Goal: Task Accomplishment & Management: Use online tool/utility

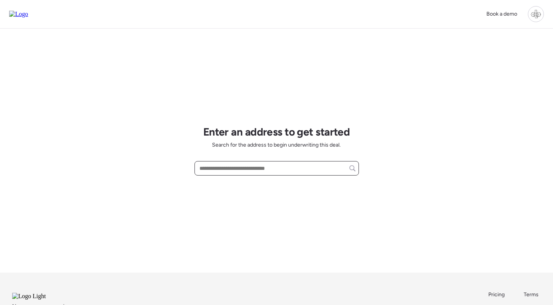
click at [282, 170] on input "text" at bounding box center [276, 168] width 157 height 11
paste input "**********"
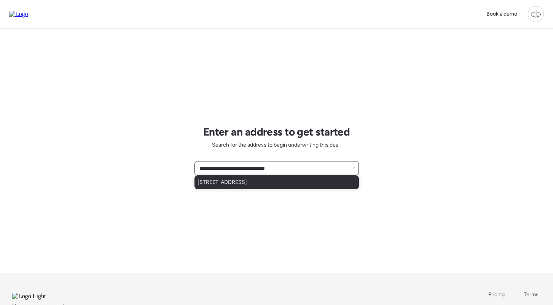
type input "**********"
click at [247, 186] on span "[STREET_ADDRESS]" at bounding box center [221, 182] width 49 height 8
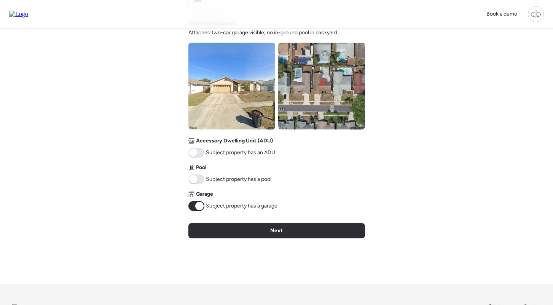
scroll to position [286, 0]
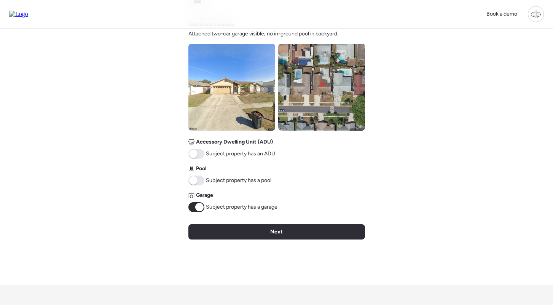
click at [194, 182] on span at bounding box center [193, 180] width 8 height 8
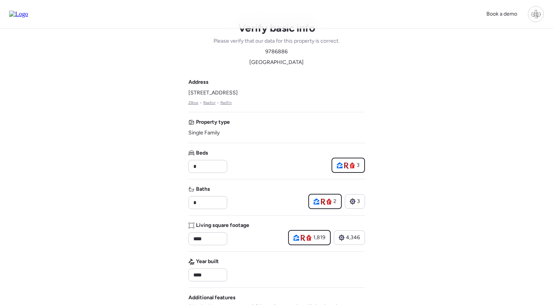
scroll to position [21, 0]
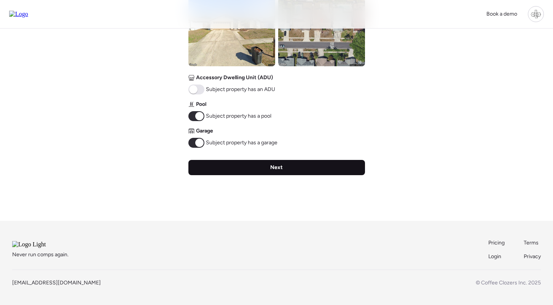
click at [276, 164] on span "Next" at bounding box center [276, 168] width 13 height 8
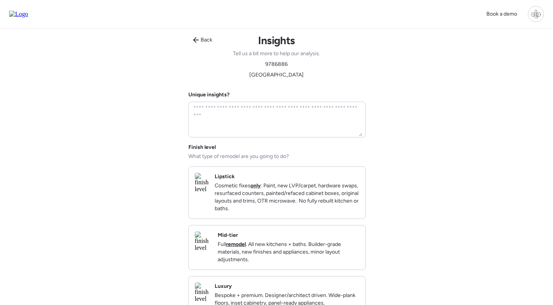
scroll to position [0, 0]
click at [272, 261] on p "Full remodel . All new kitchens + baths. Builder-grade materials, new finishes …" at bounding box center [288, 252] width 141 height 23
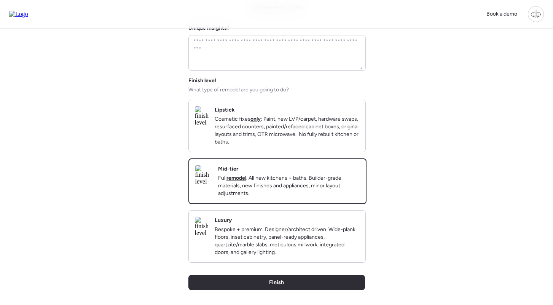
scroll to position [69, 0]
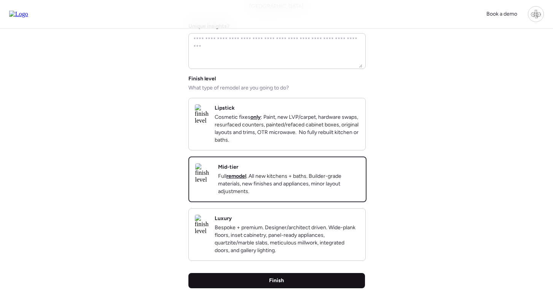
click at [261, 288] on div "Finish" at bounding box center [276, 280] width 176 height 15
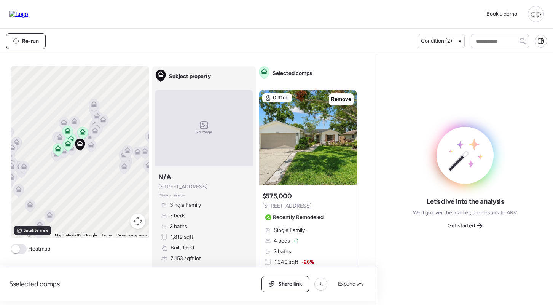
click at [28, 15] on img at bounding box center [18, 14] width 19 height 7
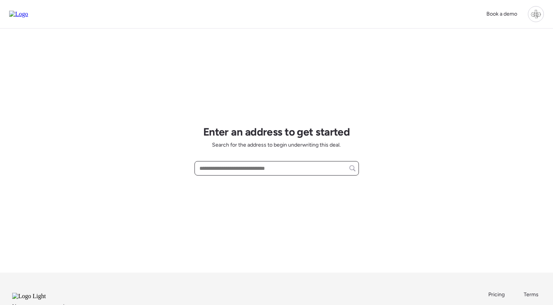
click at [278, 169] on input "text" at bounding box center [276, 168] width 157 height 11
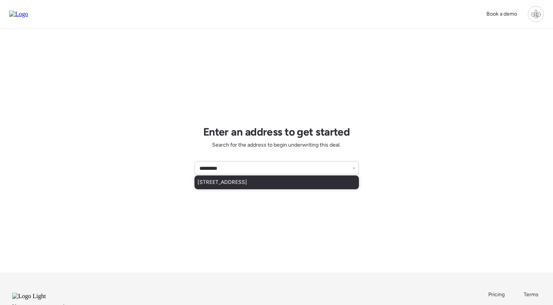
click at [281, 185] on div "[STREET_ADDRESS]" at bounding box center [276, 182] width 164 height 14
type input "**********"
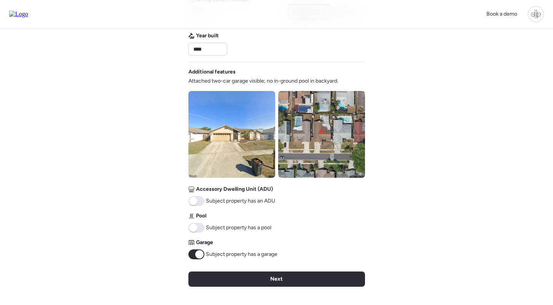
scroll to position [307, 0]
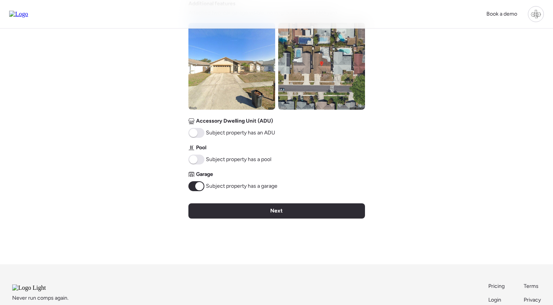
click at [195, 160] on span at bounding box center [193, 159] width 8 height 8
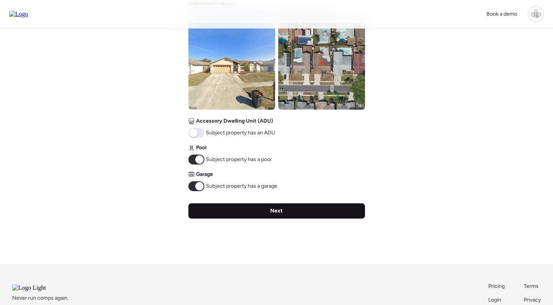
click at [297, 210] on div "Next" at bounding box center [276, 210] width 176 height 15
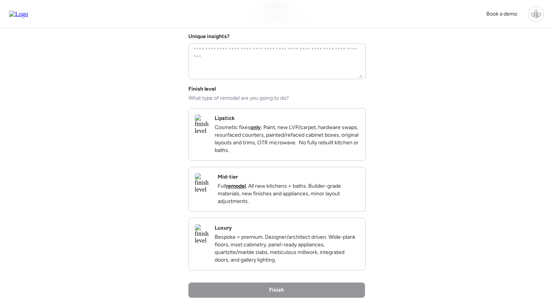
scroll to position [0, 0]
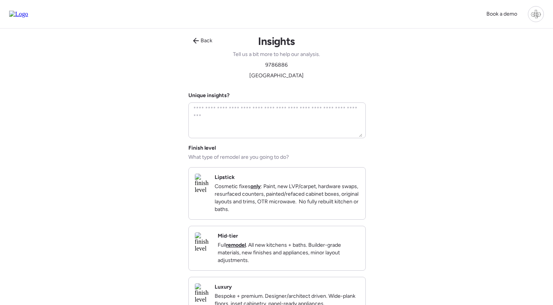
click at [238, 240] on h2 "Mid-tier" at bounding box center [228, 236] width 20 height 8
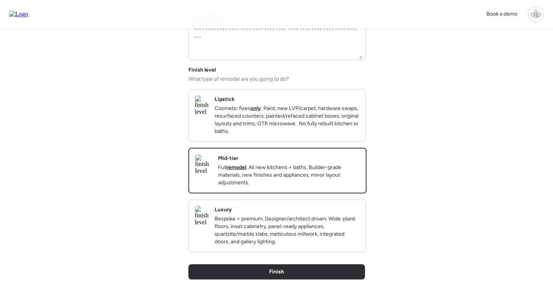
scroll to position [125, 0]
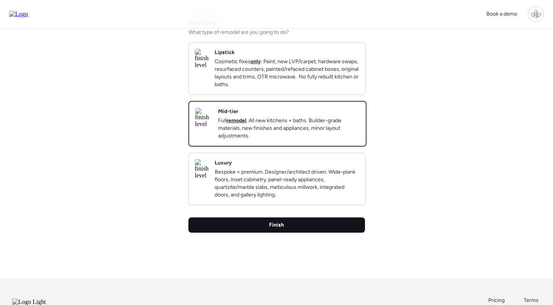
click at [266, 232] on div "Finish" at bounding box center [276, 224] width 176 height 15
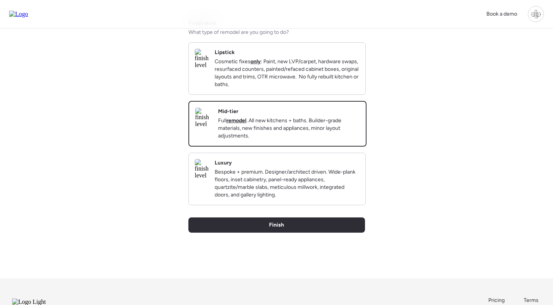
scroll to position [0, 0]
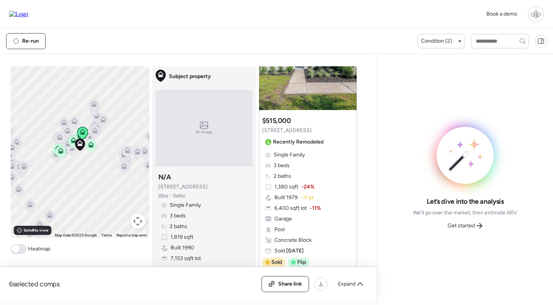
scroll to position [1919, 0]
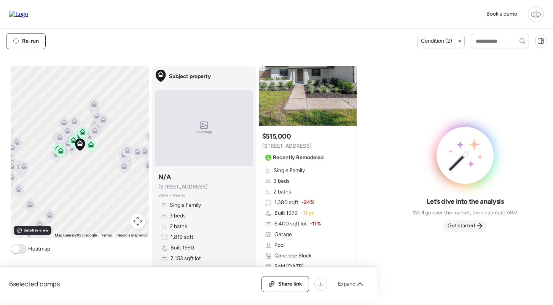
click at [467, 225] on span "Get started" at bounding box center [460, 226] width 27 height 8
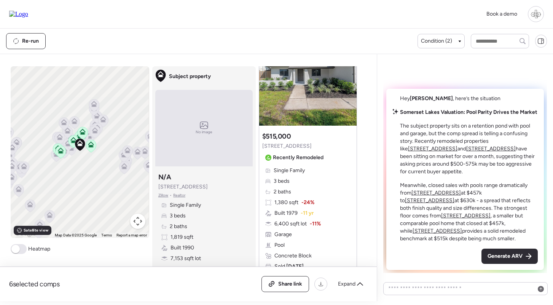
click at [457, 147] on u "[STREET_ADDRESS]" at bounding box center [432, 148] width 49 height 6
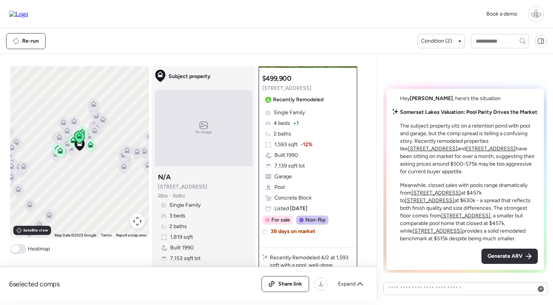
scroll to position [95, 0]
click at [466, 152] on u "[STREET_ADDRESS]" at bounding box center [490, 148] width 49 height 6
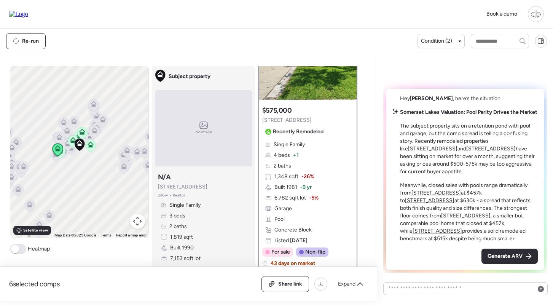
scroll to position [62, 0]
click at [433, 192] on u "[STREET_ADDRESS]" at bounding box center [435, 192] width 49 height 6
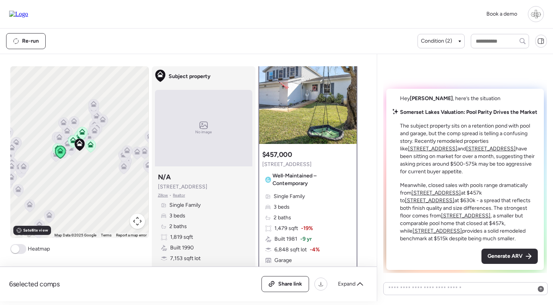
scroll to position [50, 0]
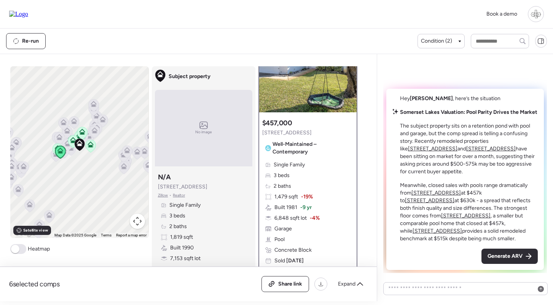
click at [454, 197] on u "[STREET_ADDRESS]" at bounding box center [429, 200] width 49 height 6
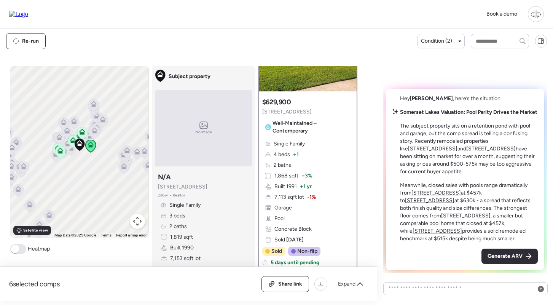
scroll to position [71, 0]
click at [441, 216] on u "[STREET_ADDRESS]" at bounding box center [465, 215] width 49 height 6
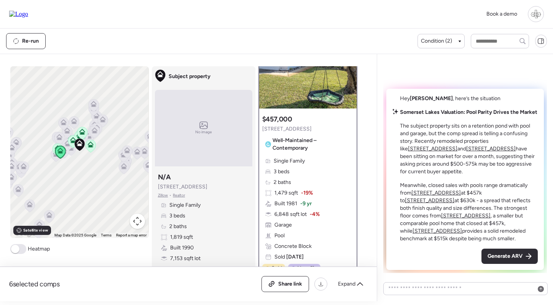
scroll to position [65, 0]
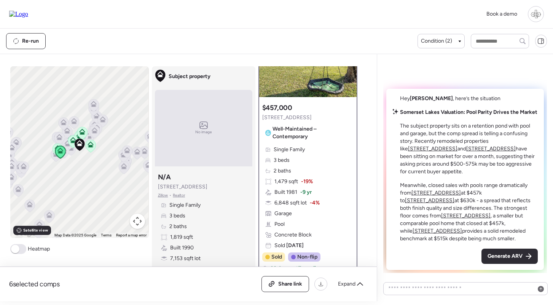
click at [457, 227] on u "[STREET_ADDRESS]" at bounding box center [436, 230] width 49 height 6
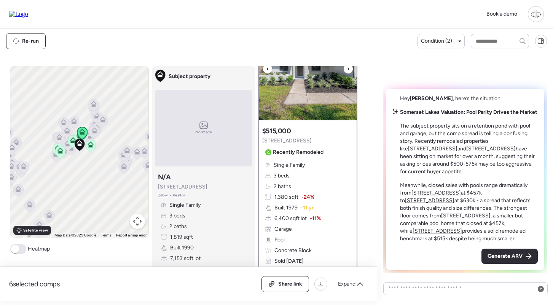
scroll to position [48, 0]
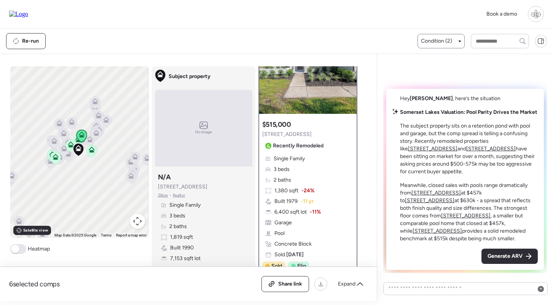
click at [428, 38] on span "Condition (2)" at bounding box center [436, 41] width 31 height 8
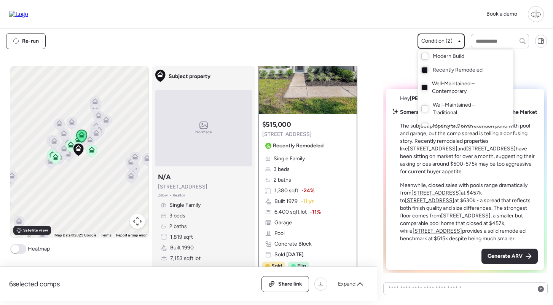
click at [432, 86] on span "Well-Maintained – Contemporary" at bounding box center [465, 87] width 66 height 15
click at [93, 139] on div at bounding box center [276, 131] width 553 height 305
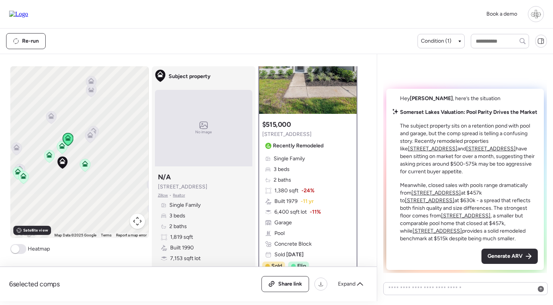
click at [89, 135] on icon at bounding box center [90, 135] width 6 height 6
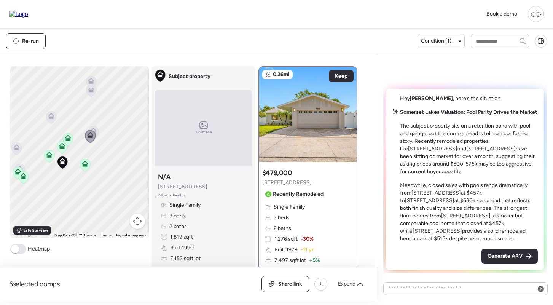
click at [97, 128] on icon at bounding box center [93, 132] width 10 height 13
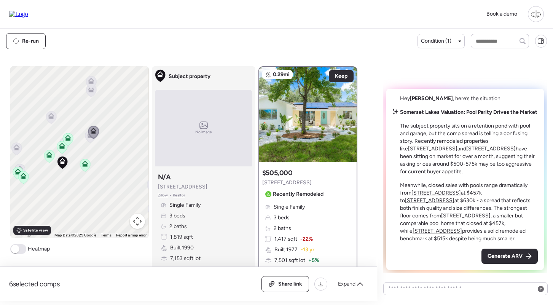
click at [56, 119] on icon at bounding box center [51, 117] width 10 height 13
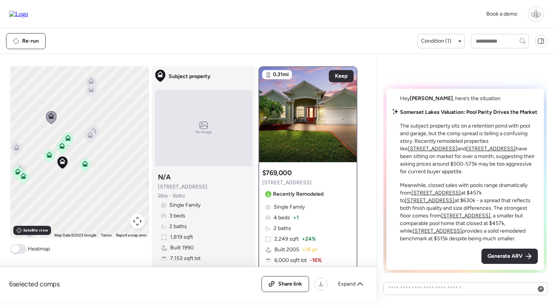
click at [22, 151] on div "To navigate, press the arrow keys. To activate drag with keyboard, press Alt + …" at bounding box center [79, 152] width 138 height 172
click at [20, 153] on icon at bounding box center [16, 148] width 10 height 13
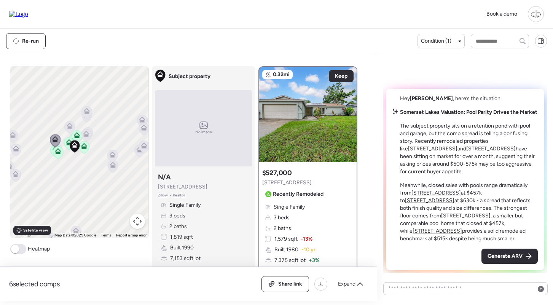
click at [86, 113] on icon at bounding box center [86, 112] width 5 height 2
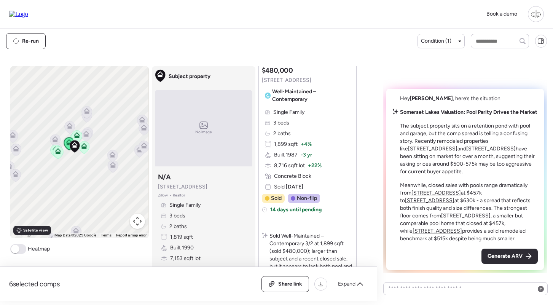
scroll to position [667, 0]
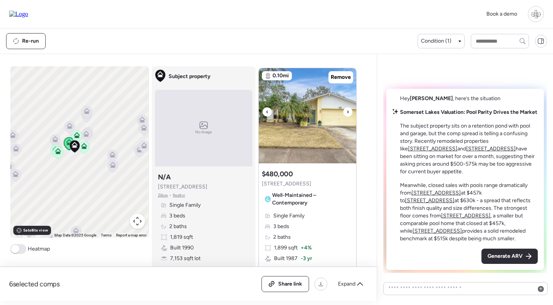
click at [299, 108] on img at bounding box center [307, 115] width 97 height 95
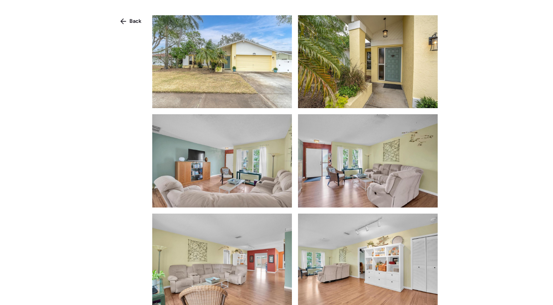
scroll to position [358, 0]
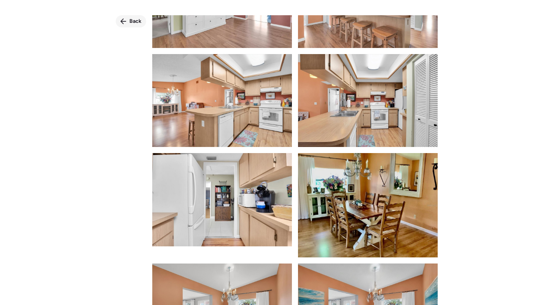
click at [130, 19] on span "Back" at bounding box center [135, 21] width 12 height 8
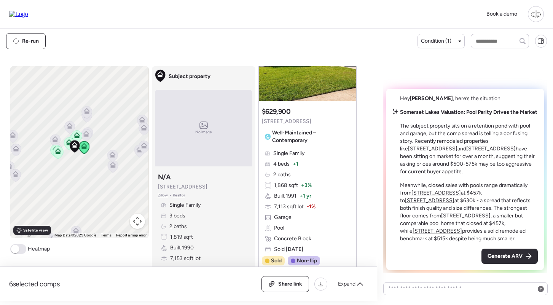
scroll to position [1450, 0]
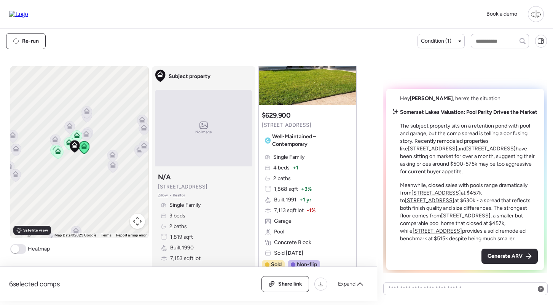
click at [313, 88] on img at bounding box center [307, 57] width 97 height 95
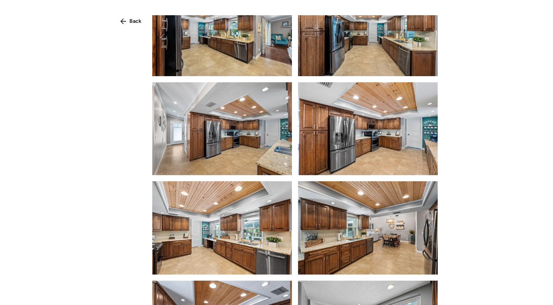
scroll to position [666, 0]
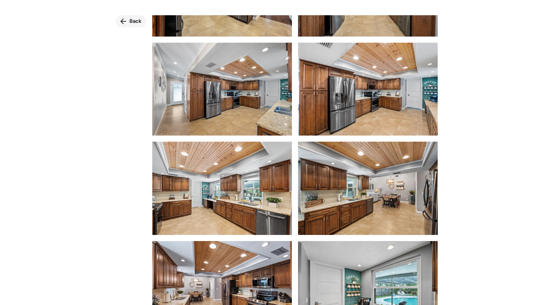
click at [137, 23] on span "Back" at bounding box center [135, 21] width 12 height 8
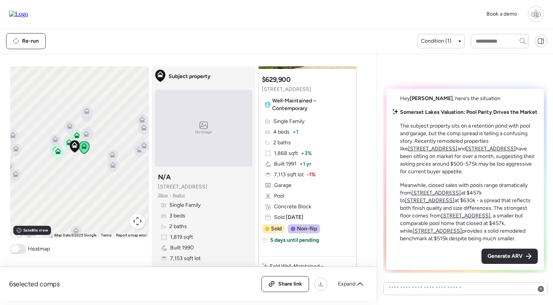
scroll to position [1417, 0]
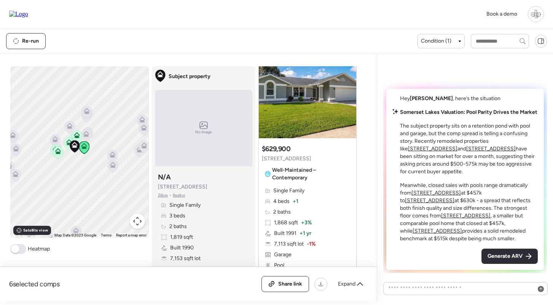
click at [304, 108] on img at bounding box center [307, 90] width 97 height 95
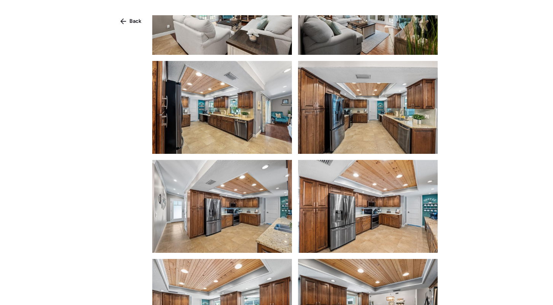
scroll to position [886, 0]
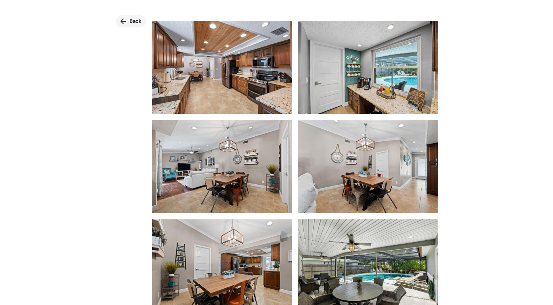
click at [134, 17] on div "Back" at bounding box center [131, 21] width 30 height 12
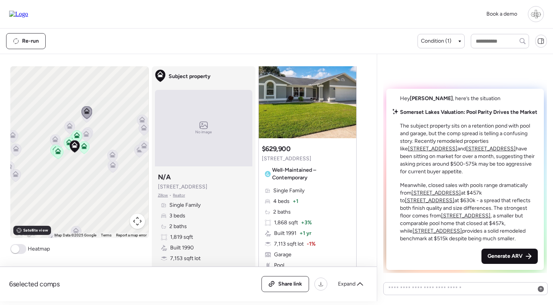
click at [499, 255] on span "Generate ARV" at bounding box center [504, 256] width 35 height 8
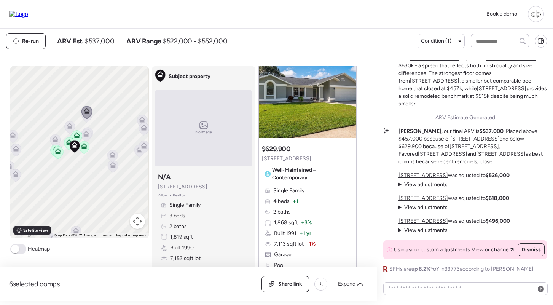
click at [423, 174] on u "[STREET_ADDRESS]" at bounding box center [422, 175] width 49 height 6
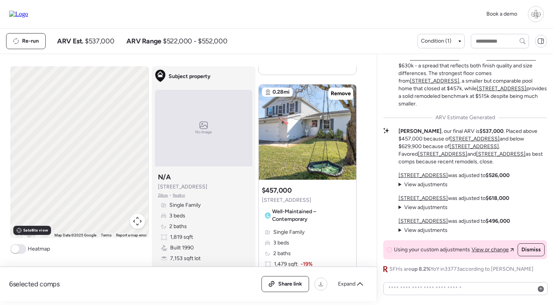
scroll to position [0, 0]
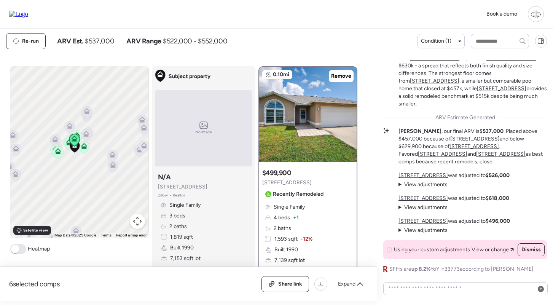
click at [423, 199] on u "[STREET_ADDRESS]" at bounding box center [422, 198] width 49 height 6
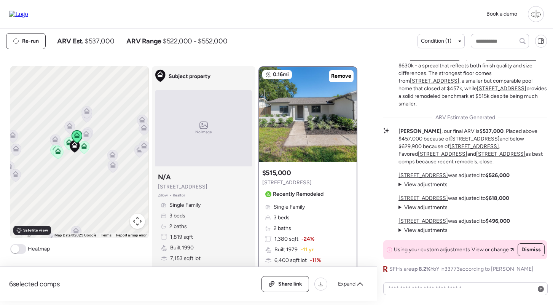
click at [425, 223] on u "[STREET_ADDRESS]" at bounding box center [422, 221] width 49 height 6
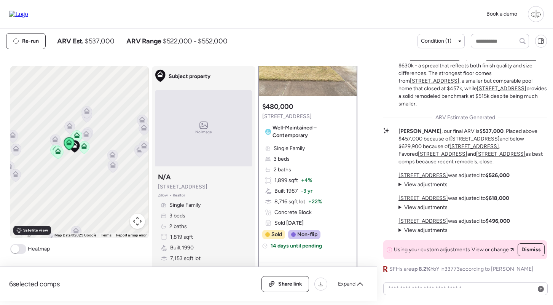
scroll to position [118, 0]
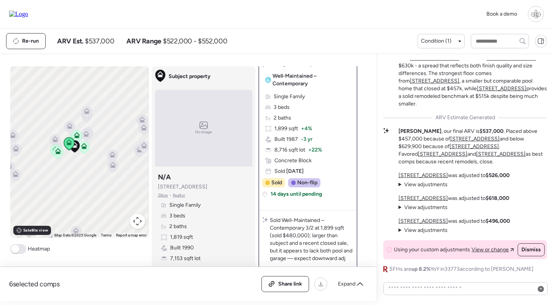
click at [431, 199] on u "[STREET_ADDRESS]" at bounding box center [422, 198] width 49 height 6
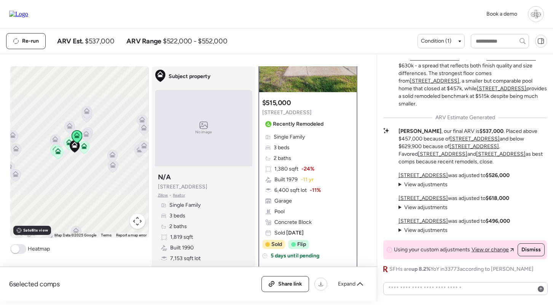
scroll to position [70, 0]
click at [422, 175] on u "[STREET_ADDRESS]" at bounding box center [422, 175] width 49 height 6
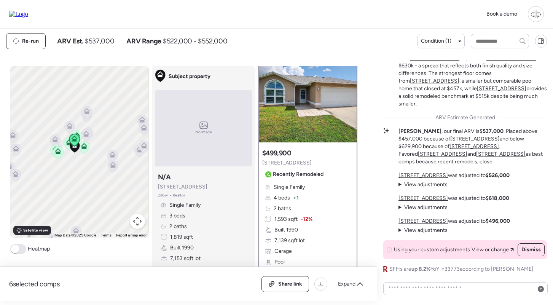
scroll to position [19, 0]
click at [309, 105] on img at bounding box center [307, 95] width 97 height 95
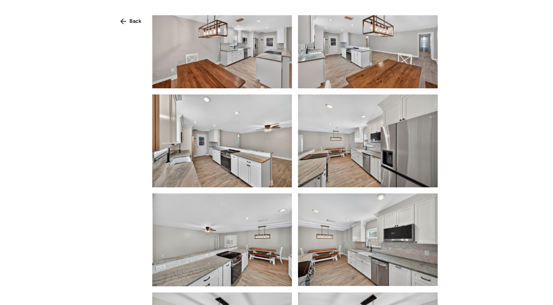
scroll to position [869, 0]
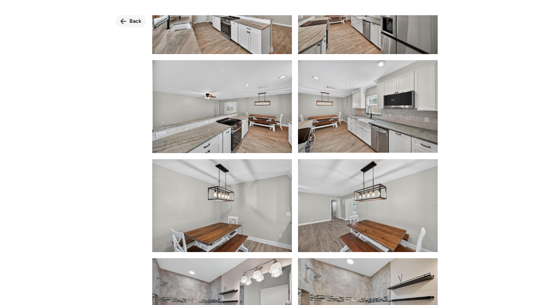
click at [135, 21] on span "Back" at bounding box center [135, 21] width 12 height 8
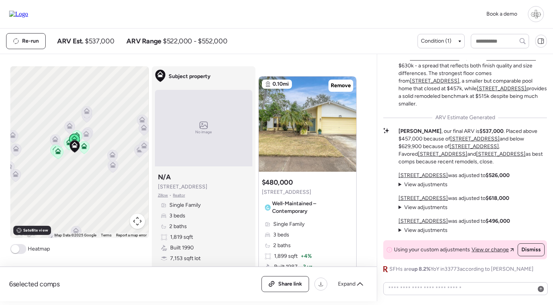
scroll to position [442, 0]
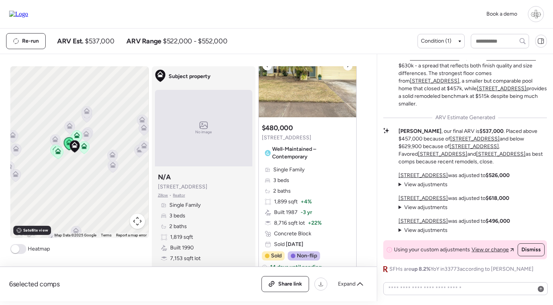
click at [299, 113] on img at bounding box center [307, 69] width 97 height 95
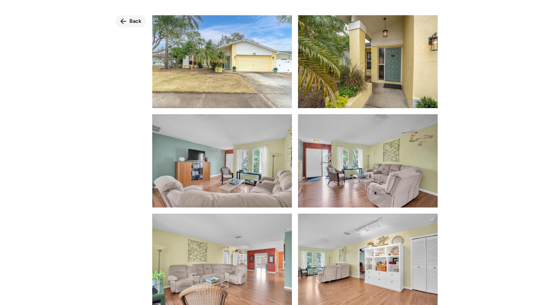
click at [130, 21] on span "Back" at bounding box center [135, 21] width 12 height 8
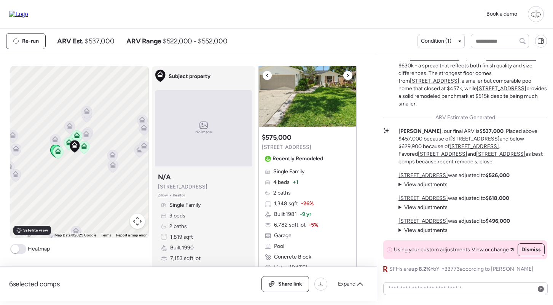
scroll to position [791, 0]
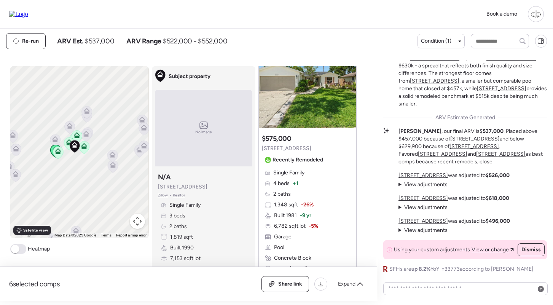
click at [294, 113] on img at bounding box center [307, 80] width 97 height 95
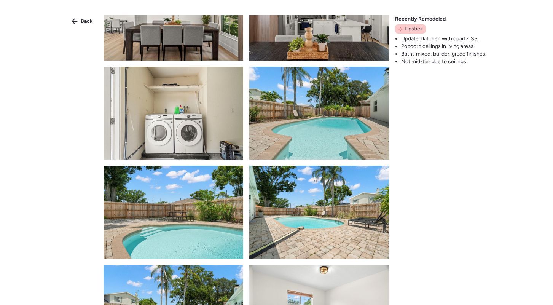
scroll to position [821, 0]
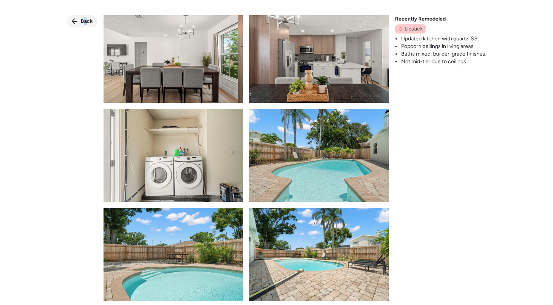
click at [86, 19] on span "Back" at bounding box center [87, 21] width 12 height 8
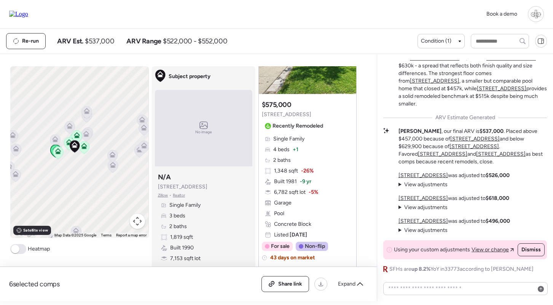
scroll to position [581, 0]
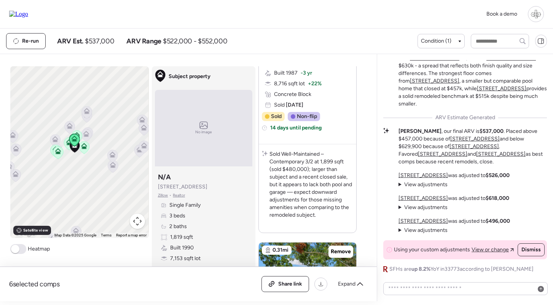
click at [427, 176] on u "[STREET_ADDRESS]" at bounding box center [422, 175] width 49 height 6
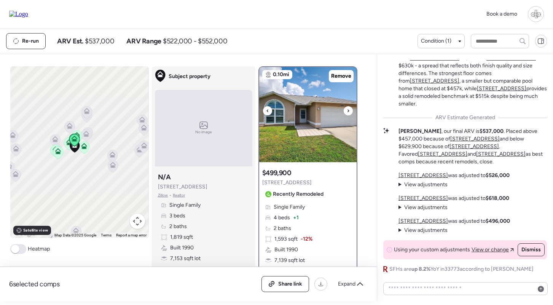
click at [315, 154] on img at bounding box center [307, 114] width 97 height 95
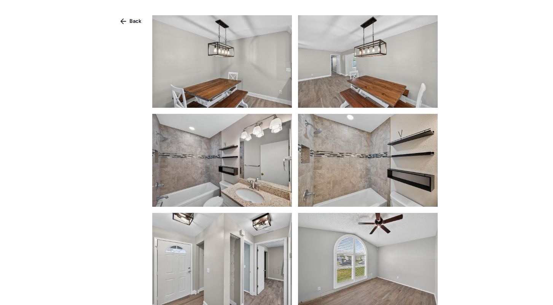
scroll to position [1132, 0]
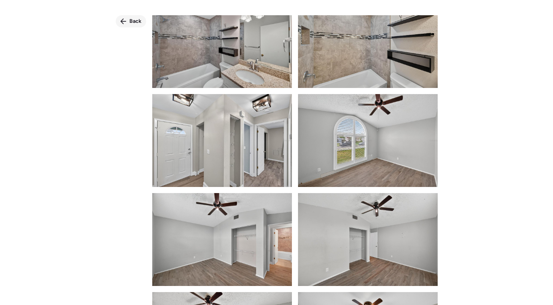
click at [135, 22] on span "Back" at bounding box center [135, 21] width 12 height 8
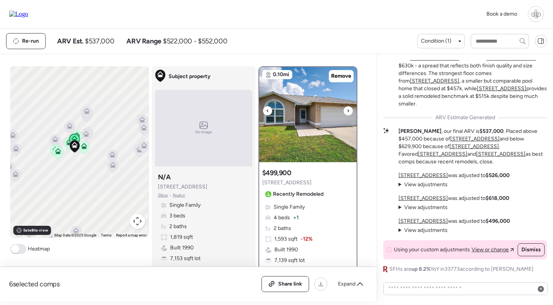
scroll to position [-1, 0]
click at [308, 106] on img at bounding box center [307, 114] width 97 height 95
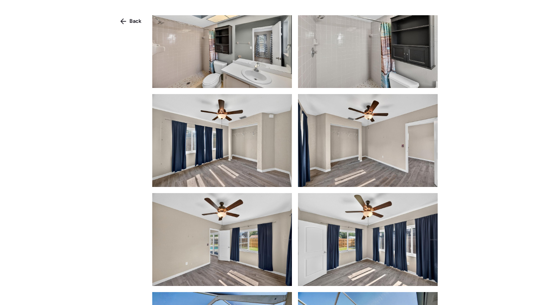
scroll to position [2074, 0]
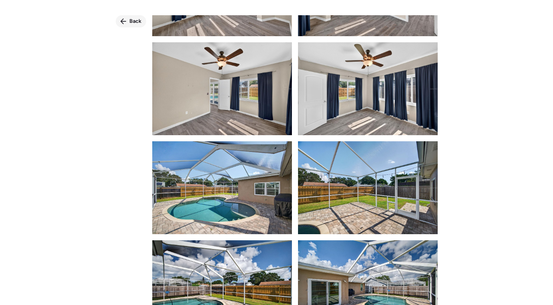
click at [133, 18] on span "Back" at bounding box center [135, 21] width 12 height 8
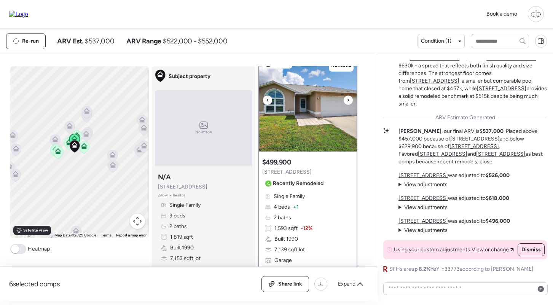
scroll to position [14, 0]
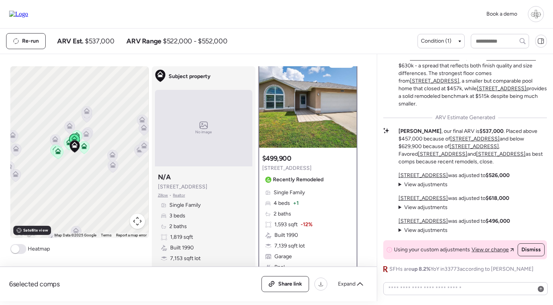
click at [429, 220] on u "[STREET_ADDRESS]" at bounding box center [422, 221] width 49 height 6
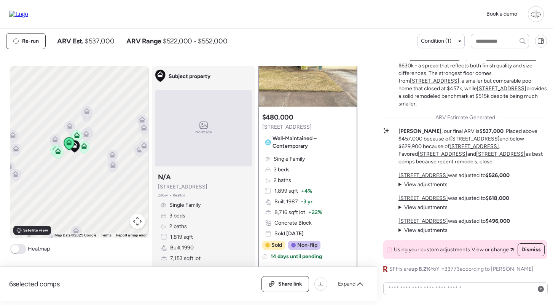
scroll to position [68, 0]
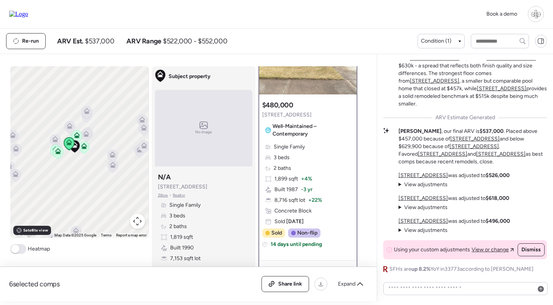
click at [431, 196] on u "[STREET_ADDRESS]" at bounding box center [422, 198] width 49 height 6
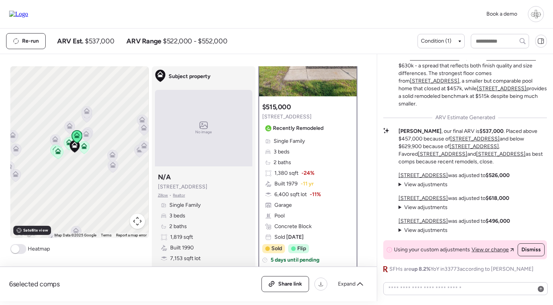
scroll to position [100, 0]
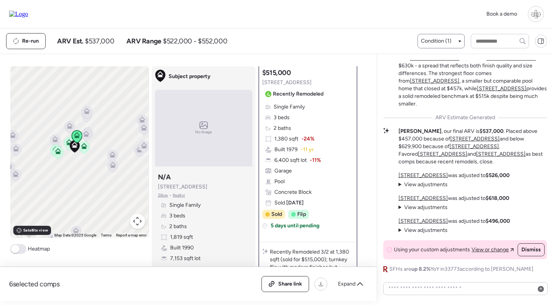
click at [450, 45] on div "Condition (1)" at bounding box center [441, 41] width 40 height 8
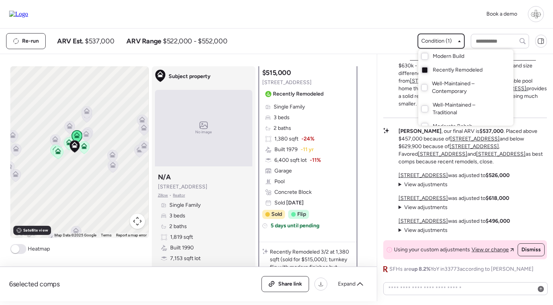
click at [450, 45] on div at bounding box center [276, 131] width 553 height 305
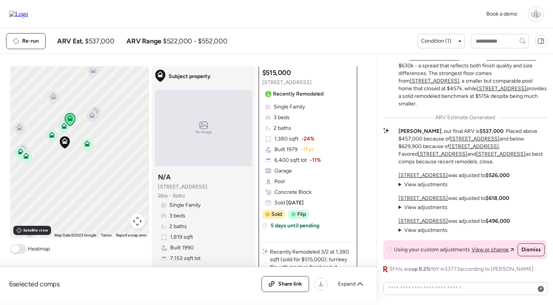
drag, startPoint x: 62, startPoint y: 155, endPoint x: 119, endPoint y: 157, distance: 57.5
click at [119, 157] on div "To navigate, press the arrow keys. To activate drag with keyboard, press Alt + …" at bounding box center [79, 152] width 138 height 172
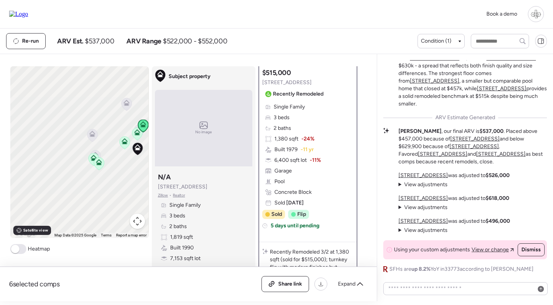
click at [94, 136] on icon at bounding box center [92, 135] width 5 height 2
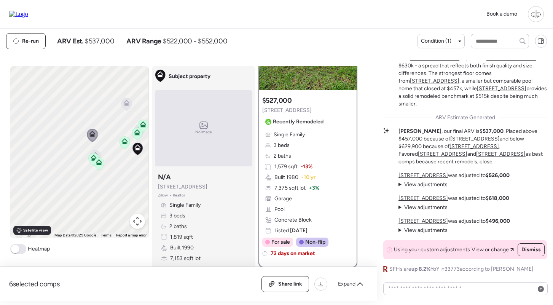
scroll to position [73, 0]
click at [100, 155] on icon at bounding box center [95, 156] width 10 height 13
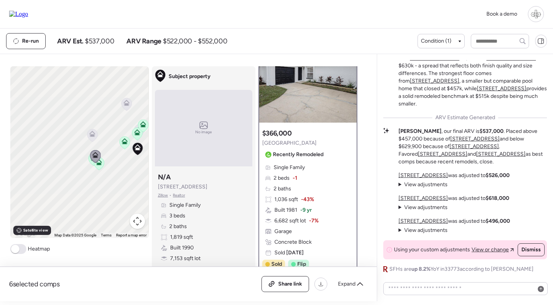
scroll to position [40, 0]
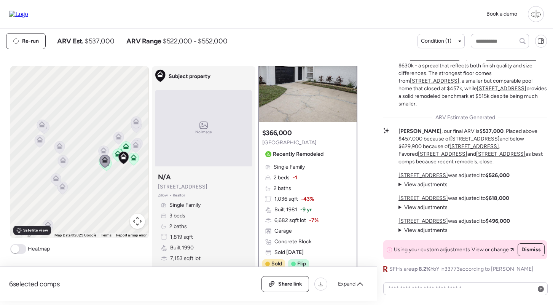
drag, startPoint x: 117, startPoint y: 197, endPoint x: 86, endPoint y: 200, distance: 31.0
click at [86, 200] on div "To navigate, press the arrow keys. To activate drag with keyboard, press Alt + …" at bounding box center [79, 152] width 138 height 172
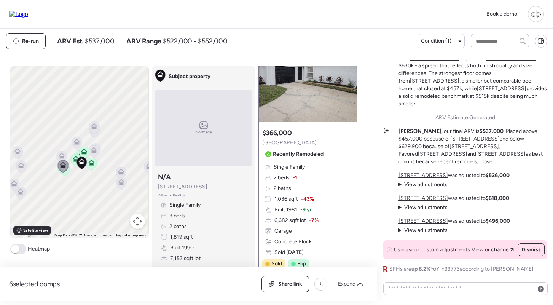
click at [97, 130] on icon at bounding box center [94, 127] width 10 height 13
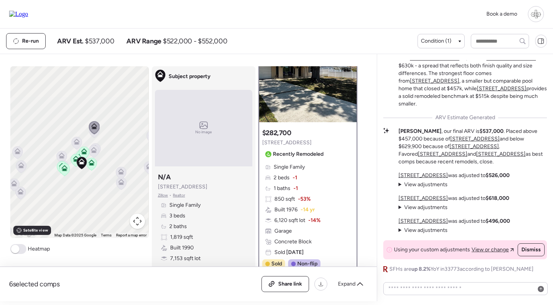
scroll to position [0, 0]
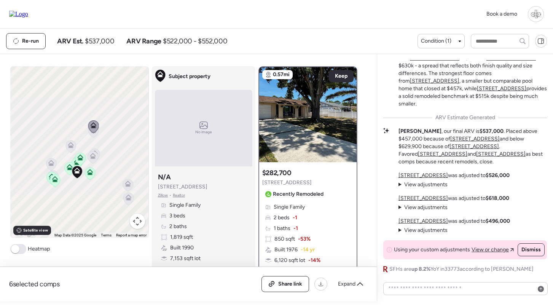
click at [95, 139] on div at bounding box center [93, 132] width 11 height 14
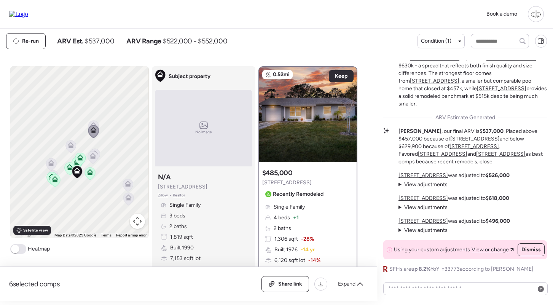
scroll to position [30, 0]
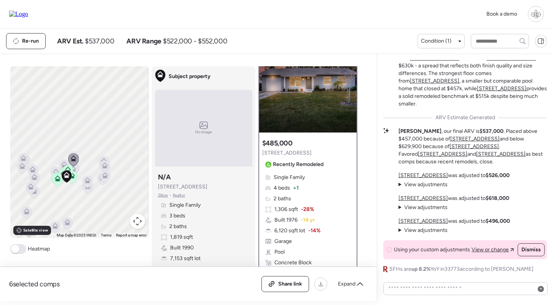
click at [106, 165] on icon at bounding box center [105, 165] width 6 height 6
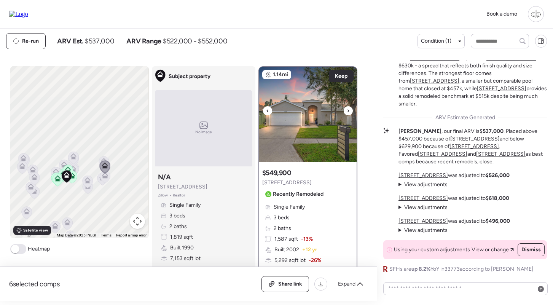
scroll to position [0, 0]
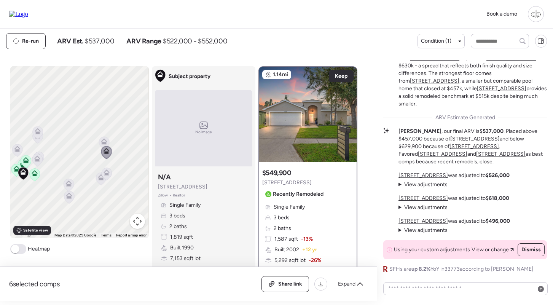
click at [108, 173] on icon at bounding box center [106, 172] width 6 height 6
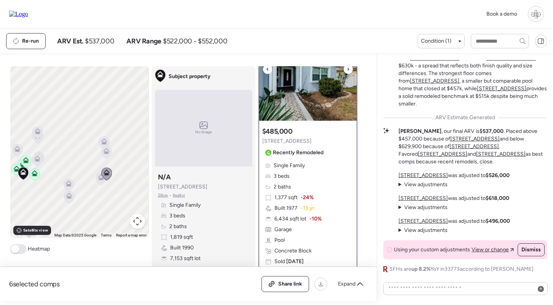
scroll to position [52, 0]
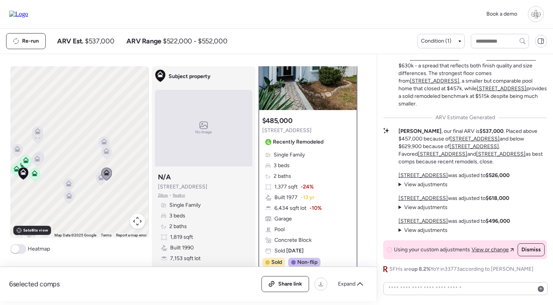
click at [70, 187] on icon at bounding box center [69, 184] width 10 height 13
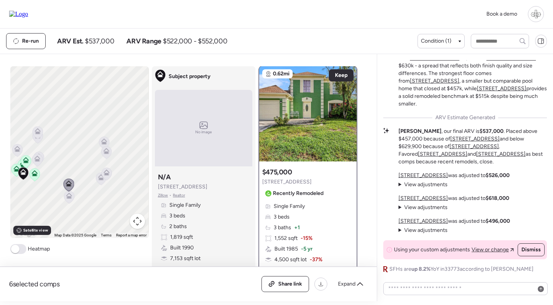
scroll to position [0, 0]
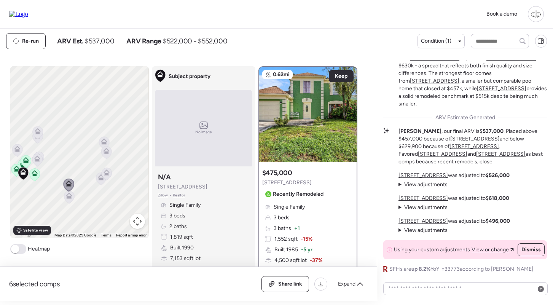
click at [71, 198] on icon at bounding box center [69, 197] width 5 height 2
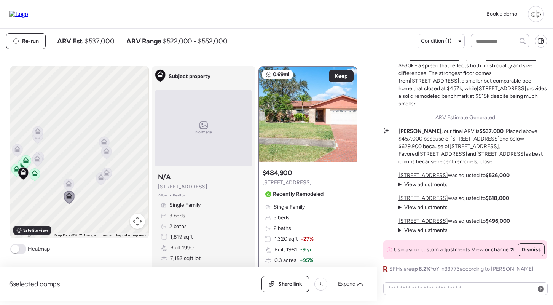
click at [38, 176] on icon at bounding box center [35, 174] width 10 height 13
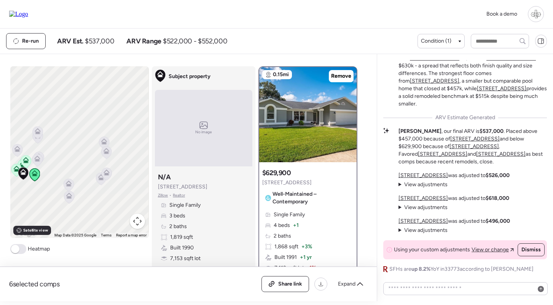
click at [27, 163] on icon at bounding box center [26, 161] width 10 height 13
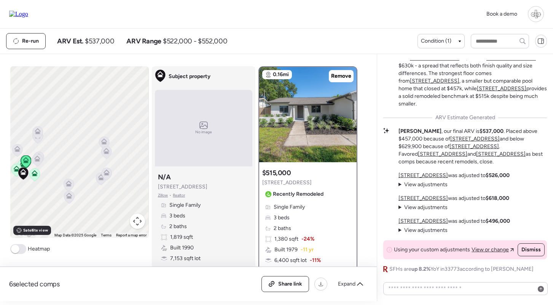
click at [421, 176] on u "[STREET_ADDRESS]" at bounding box center [422, 175] width 49 height 6
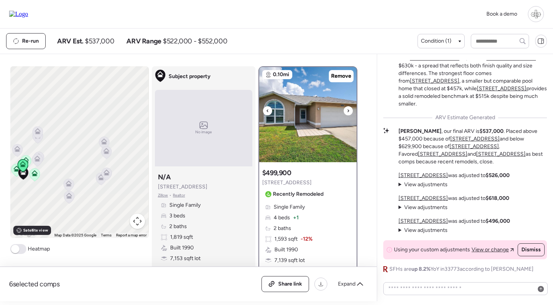
click at [311, 124] on img at bounding box center [307, 114] width 97 height 95
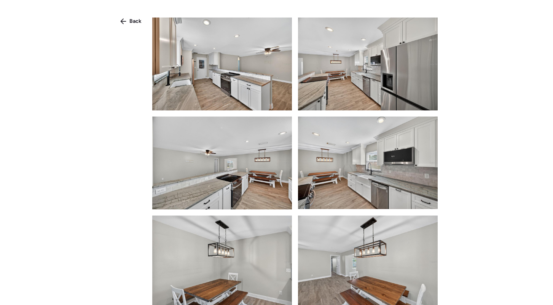
scroll to position [891, 0]
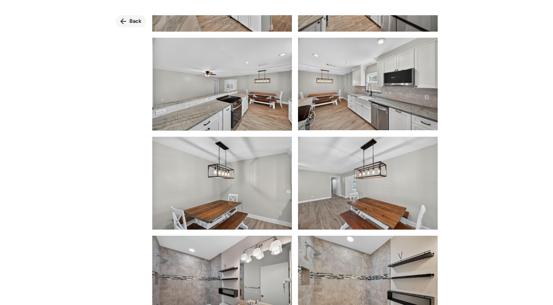
click at [136, 22] on span "Back" at bounding box center [135, 21] width 12 height 8
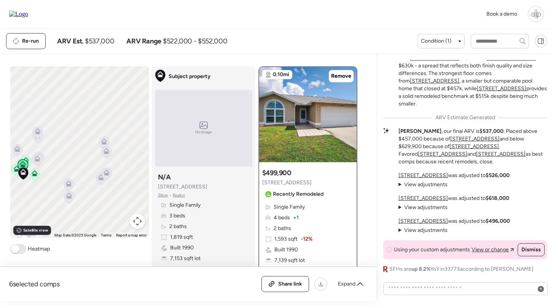
click at [165, 194] on span "Zillow" at bounding box center [163, 195] width 10 height 6
click at [423, 176] on u "[STREET_ADDRESS]" at bounding box center [422, 175] width 49 height 6
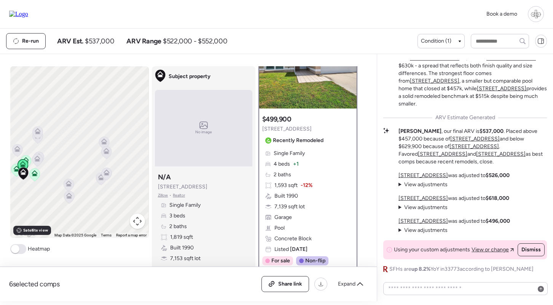
click at [428, 187] on span "View adjustments" at bounding box center [425, 184] width 43 height 6
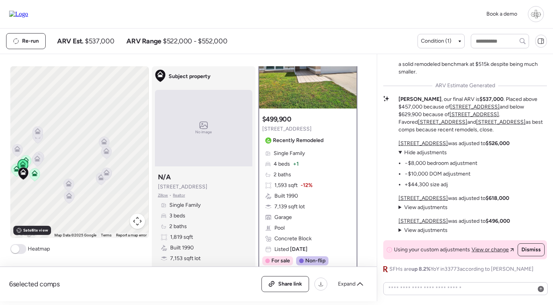
scroll to position [78, 0]
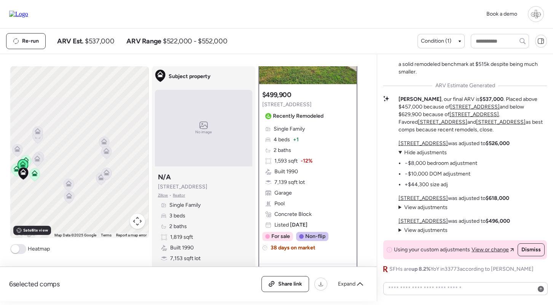
click at [428, 200] on u "[STREET_ADDRESS]" at bounding box center [422, 198] width 49 height 6
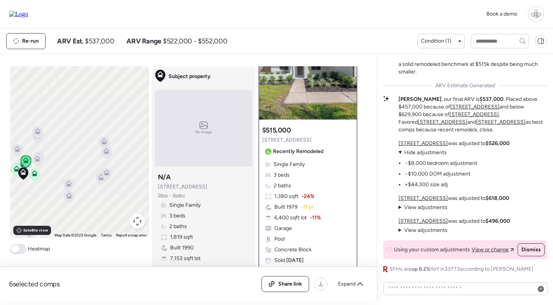
scroll to position [25, 0]
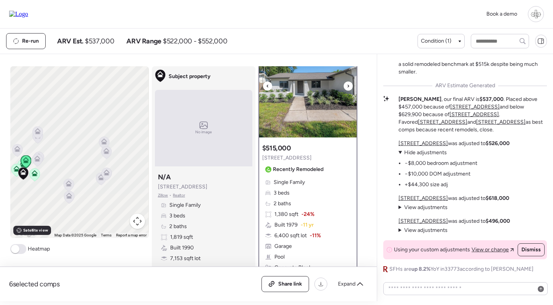
click at [317, 120] on img at bounding box center [307, 89] width 97 height 95
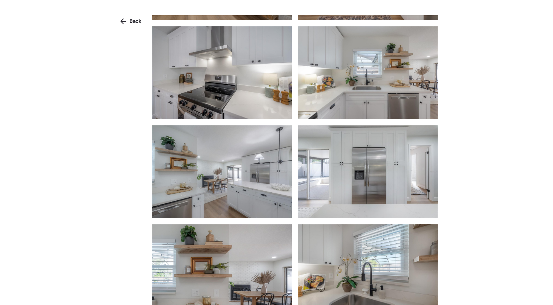
scroll to position [809, 0]
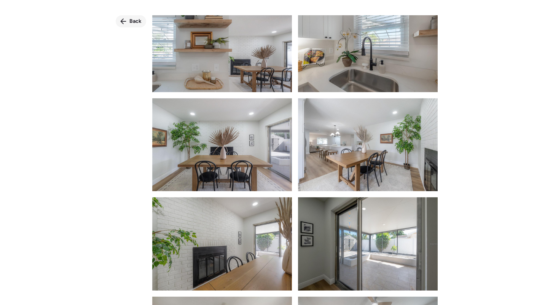
click at [135, 24] on span "Back" at bounding box center [135, 21] width 12 height 8
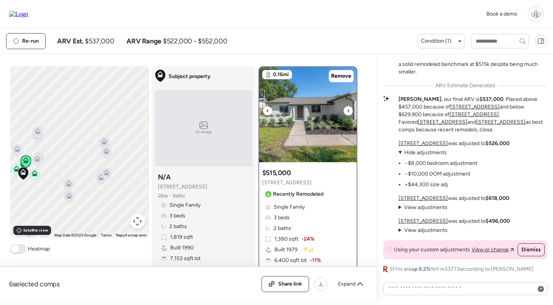
scroll to position [0, 0]
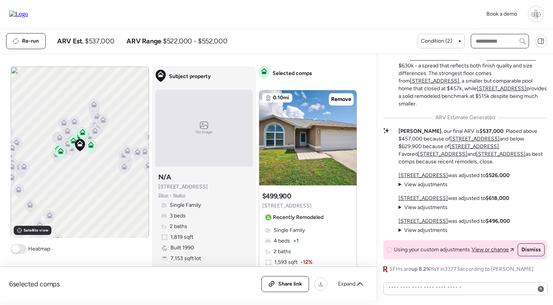
click at [484, 40] on input "text" at bounding box center [499, 41] width 51 height 11
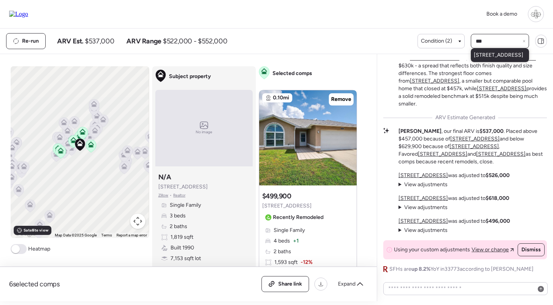
type input "***"
click at [492, 56] on span "[STREET_ADDRESS]" at bounding box center [498, 55] width 49 height 8
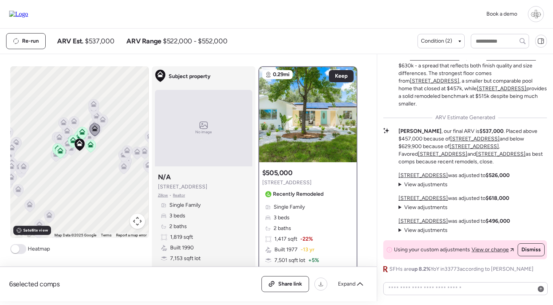
click at [323, 128] on div at bounding box center [307, 114] width 97 height 95
click at [299, 191] on span "Recently Remodeled" at bounding box center [298, 194] width 51 height 8
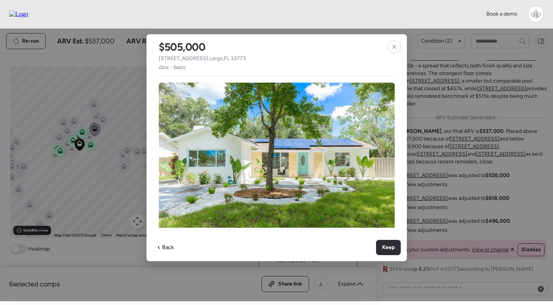
click at [165, 65] on span "Zillow" at bounding box center [164, 67] width 10 height 6
click at [183, 67] on span "Realtor" at bounding box center [179, 67] width 12 height 6
click at [396, 46] on icon at bounding box center [394, 47] width 6 height 6
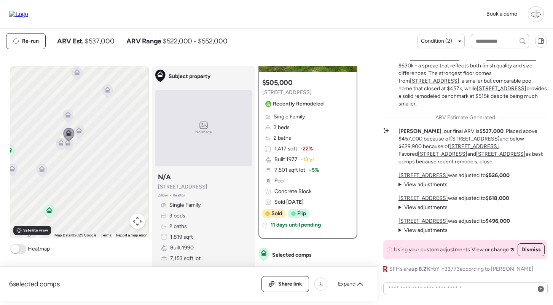
scroll to position [93, 0]
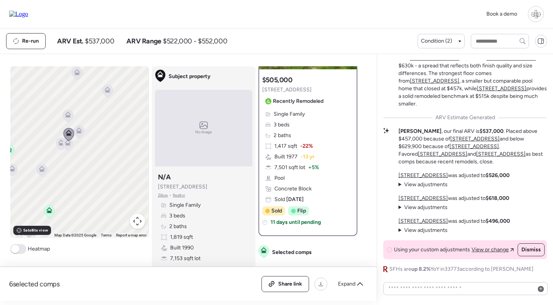
click at [67, 148] on icon at bounding box center [68, 144] width 10 height 13
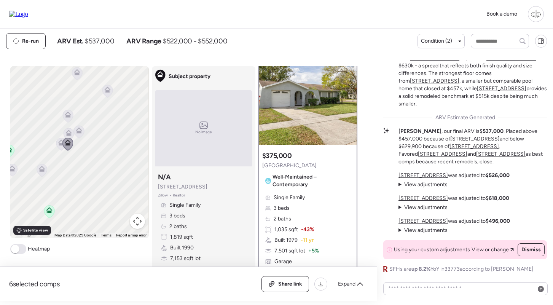
scroll to position [0, 0]
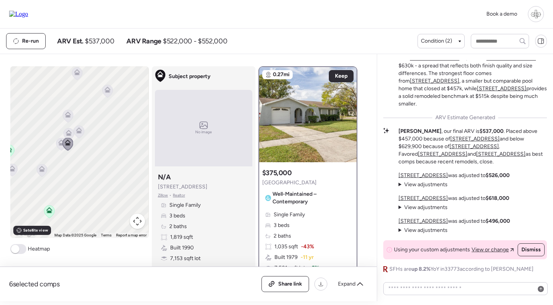
click at [57, 145] on icon at bounding box center [61, 144] width 10 height 13
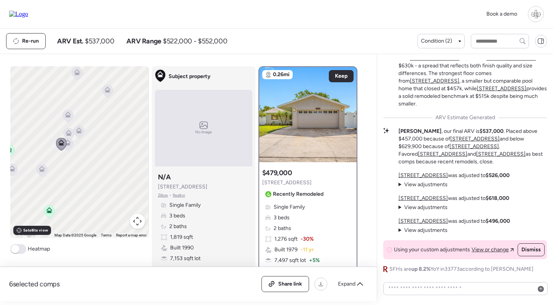
click at [89, 130] on div "To navigate, press the arrow keys. To activate drag with keyboard, press Alt + …" at bounding box center [79, 152] width 138 height 172
click at [491, 40] on input "text" at bounding box center [499, 41] width 51 height 11
type input "****"
click at [501, 54] on span "[STREET_ADDRESS]" at bounding box center [498, 55] width 49 height 8
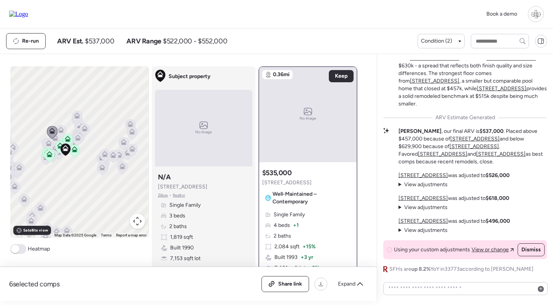
click at [327, 223] on div "Single Family 4 beds + 1 2 baths 2,084 sqft + 15% Built 1993 + 3 yr 7,401 sqft …" at bounding box center [307, 257] width 91 height 93
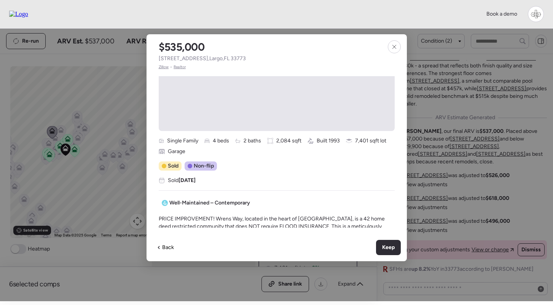
scroll to position [154, 0]
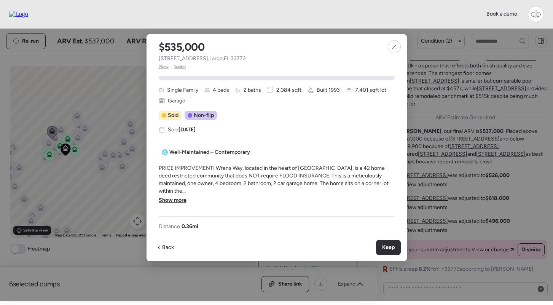
click at [180, 193] on span "PRICE IMPROVEMENT! Wrens Way, located in the heart of [GEOGRAPHIC_DATA], is a 4…" at bounding box center [277, 179] width 236 height 30
click at [394, 47] on icon at bounding box center [394, 47] width 6 height 6
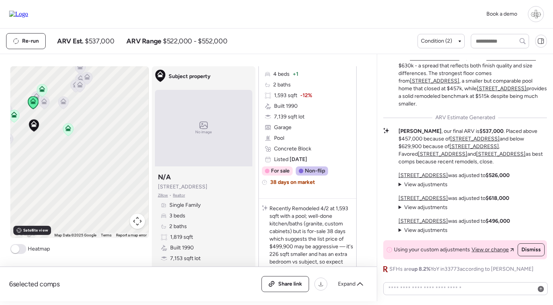
scroll to position [469, 0]
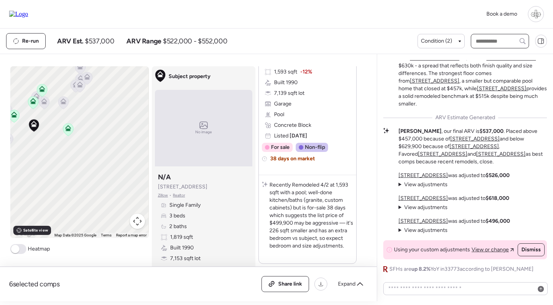
click at [491, 43] on input "text" at bounding box center [499, 41] width 51 height 11
type input "***"
click at [489, 58] on span "[STREET_ADDRESS]" at bounding box center [498, 55] width 49 height 8
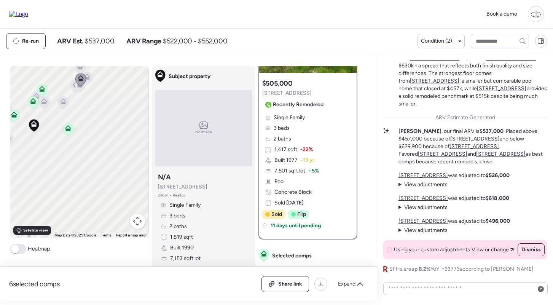
scroll to position [12, 0]
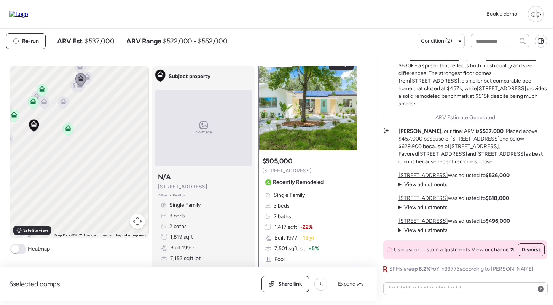
click at [306, 104] on div at bounding box center [307, 102] width 97 height 95
